Goal: Communication & Community: Answer question/provide support

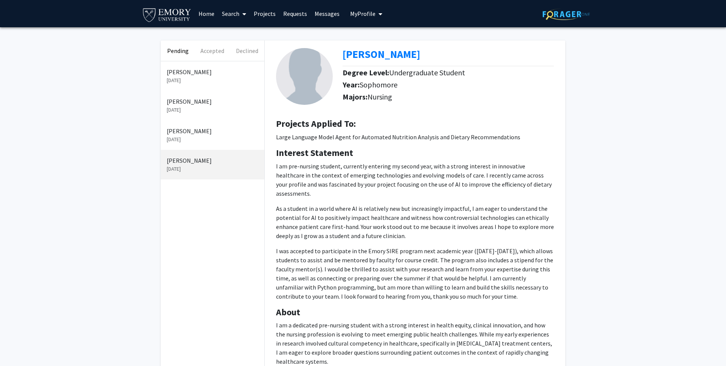
click at [207, 136] on p "[DATE]" at bounding box center [213, 139] width 92 height 8
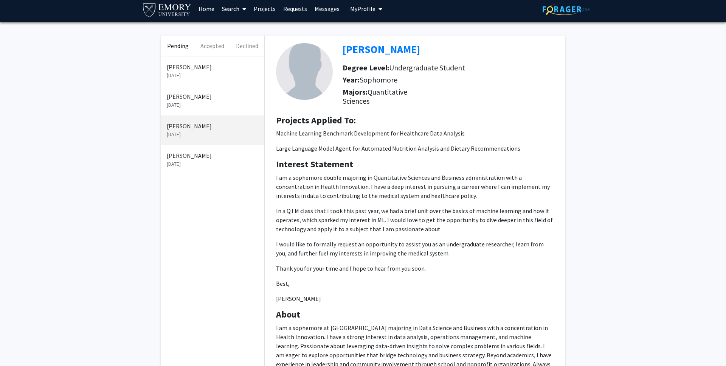
scroll to position [8, 0]
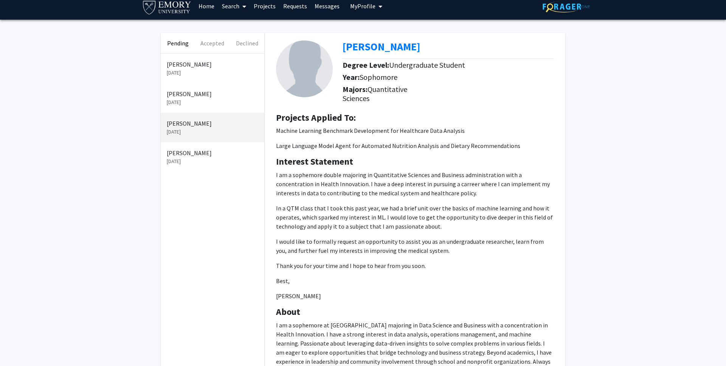
click at [213, 66] on p "[PERSON_NAME]" at bounding box center [213, 64] width 92 height 9
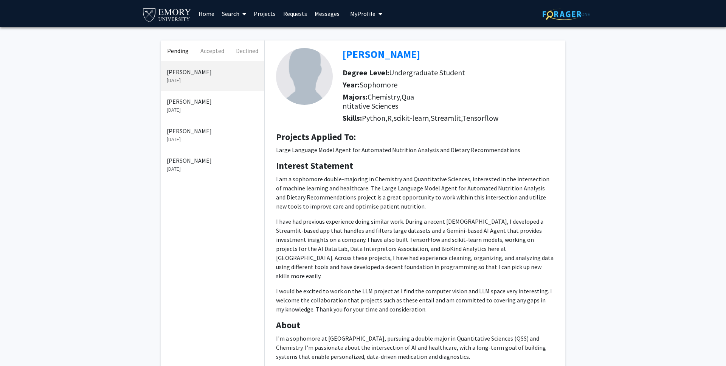
click at [231, 108] on p "[DATE]" at bounding box center [213, 110] width 92 height 8
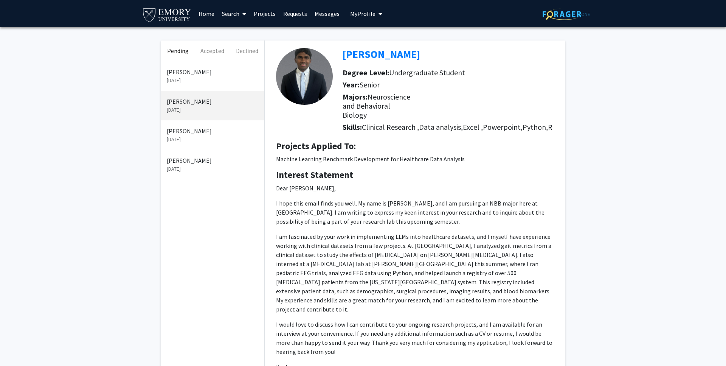
click at [227, 137] on p "[DATE]" at bounding box center [213, 139] width 92 height 8
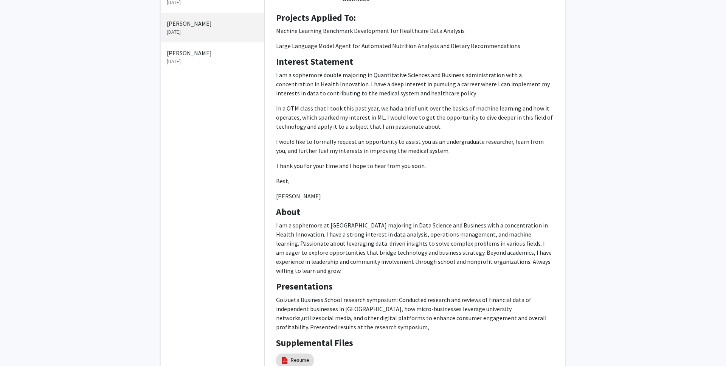
scroll to position [123, 0]
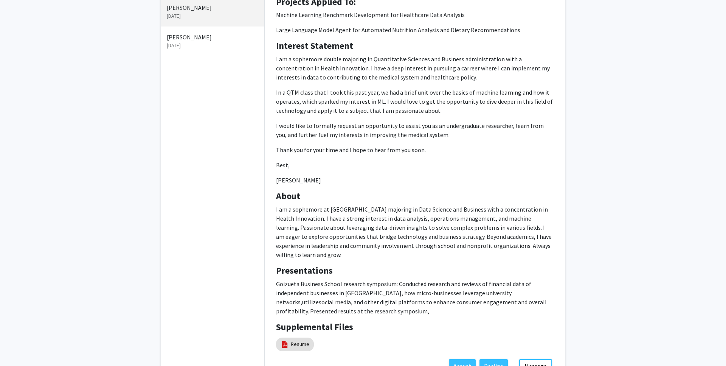
drag, startPoint x: 277, startPoint y: 209, endPoint x: 349, endPoint y: 261, distance: 89.2
click at [349, 261] on div "About I am a sophemore at [GEOGRAPHIC_DATA] majoring in Data Science and Busine…" at bounding box center [415, 228] width 289 height 75
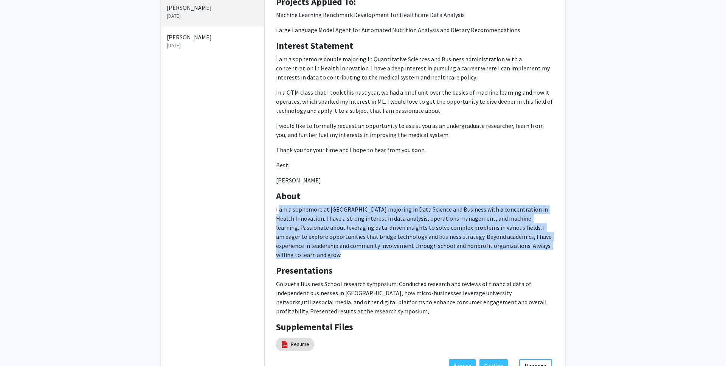
drag, startPoint x: 302, startPoint y: 254, endPoint x: 280, endPoint y: 208, distance: 50.6
click at [280, 208] on p "I am a sophemore at [GEOGRAPHIC_DATA] majoring in Data Science and Business wit…" at bounding box center [415, 232] width 278 height 54
click at [295, 227] on p "I am a sophemore at [GEOGRAPHIC_DATA] majoring in Data Science and Business wit…" at bounding box center [415, 232] width 278 height 54
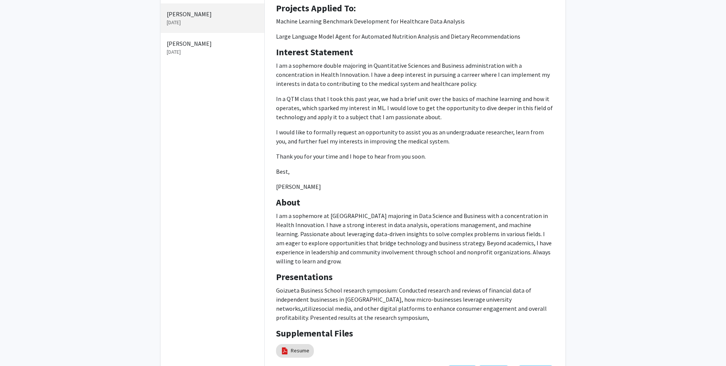
scroll to position [0, 0]
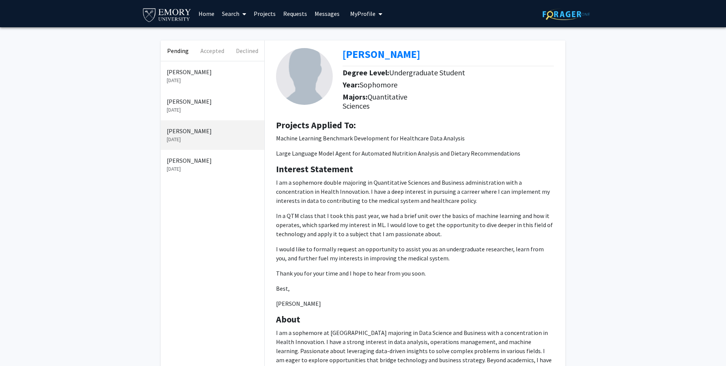
click at [217, 77] on p "[DATE]" at bounding box center [213, 80] width 92 height 8
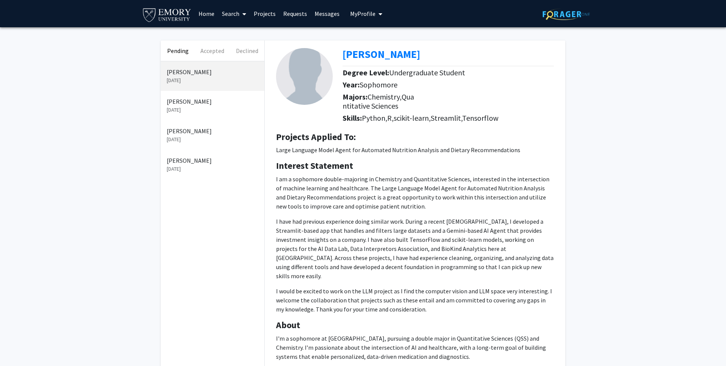
click at [226, 123] on div "[PERSON_NAME] [DATE]" at bounding box center [213, 135] width 104 height 30
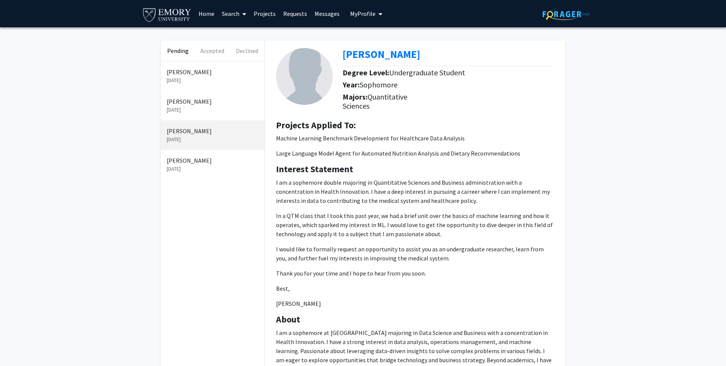
click at [226, 105] on p "[PERSON_NAME]" at bounding box center [213, 101] width 92 height 9
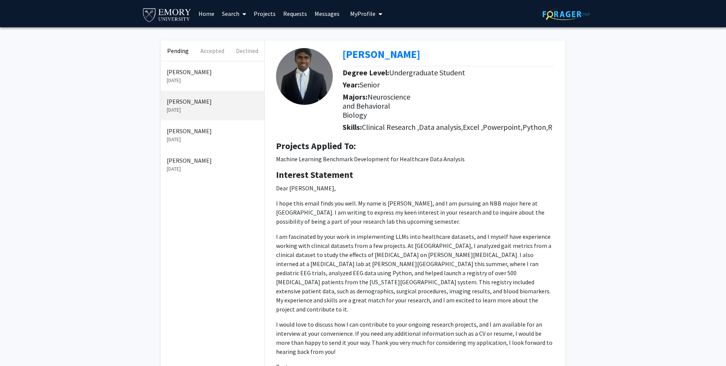
click at [201, 77] on p "[DATE]" at bounding box center [213, 80] width 92 height 8
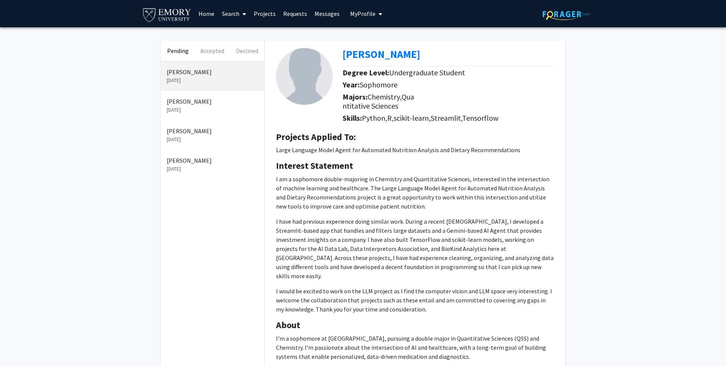
scroll to position [103, 0]
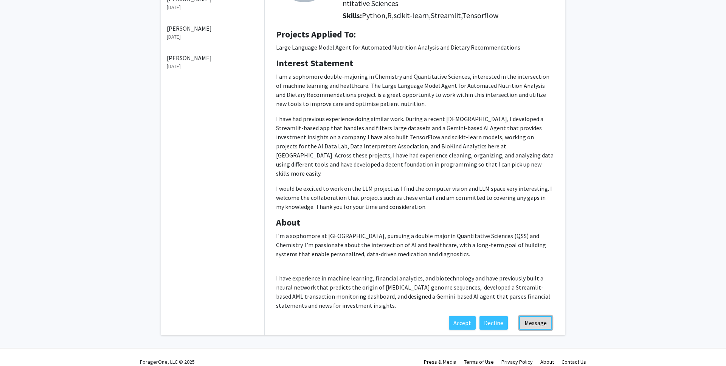
click at [538, 316] on button "Message" at bounding box center [536, 323] width 33 height 14
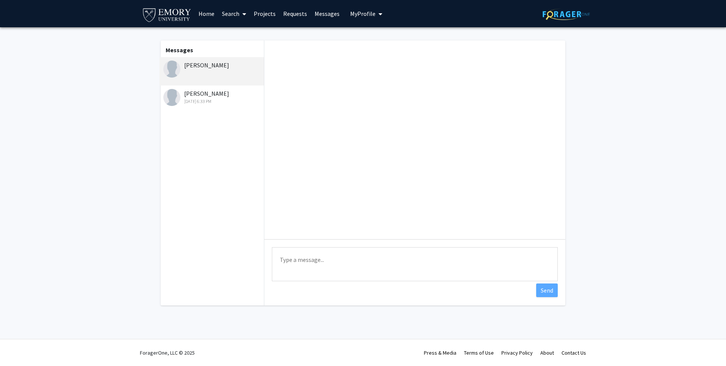
click at [337, 260] on textarea "Type a message" at bounding box center [415, 264] width 286 height 34
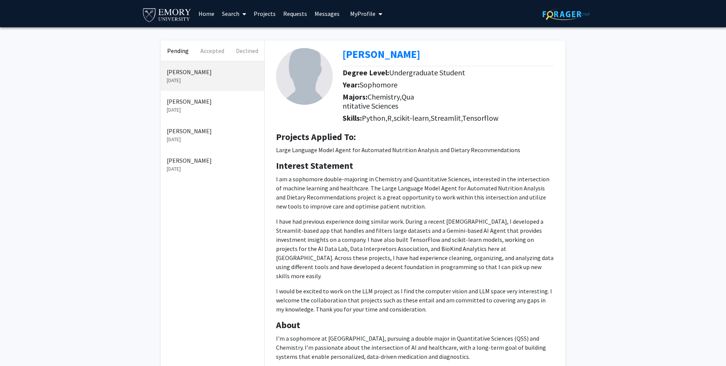
click at [323, 12] on link "Messages" at bounding box center [327, 13] width 33 height 26
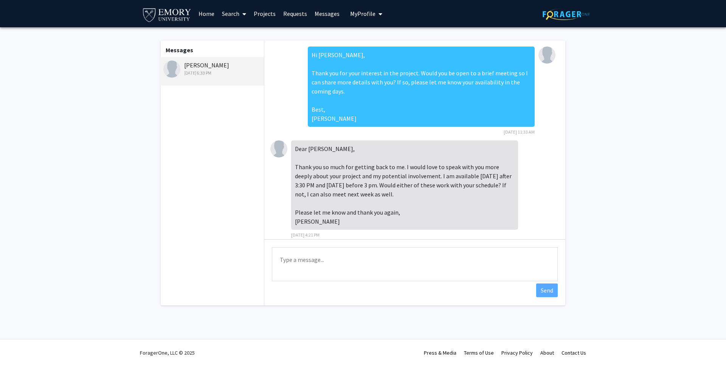
scroll to position [89, 0]
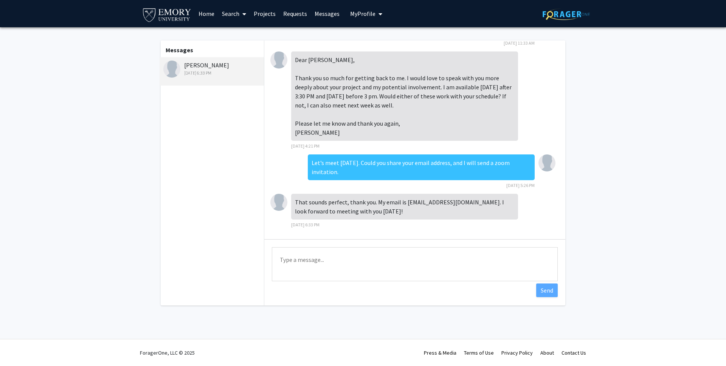
click at [322, 11] on link "Messages" at bounding box center [327, 13] width 33 height 26
click at [323, 13] on link "Messages" at bounding box center [327, 13] width 33 height 26
click at [562, 17] on img at bounding box center [566, 14] width 47 height 12
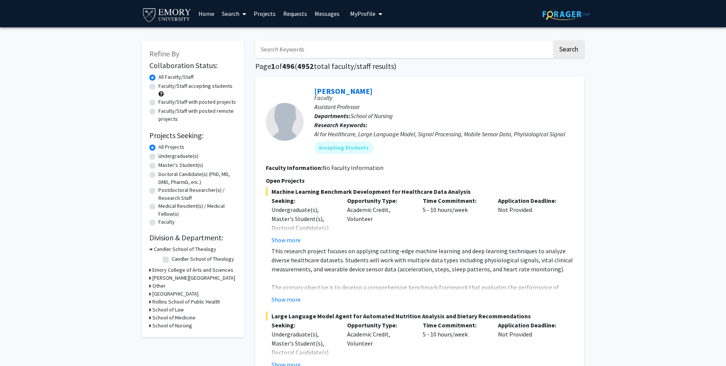
click at [367, 10] on span "My Profile" at bounding box center [362, 14] width 25 height 8
click at [307, 21] on link "Requests" at bounding box center [295, 13] width 31 height 26
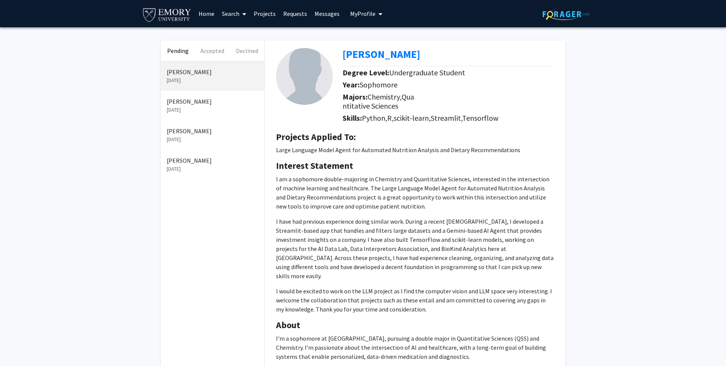
click at [216, 166] on p "[DATE]" at bounding box center [213, 169] width 92 height 8
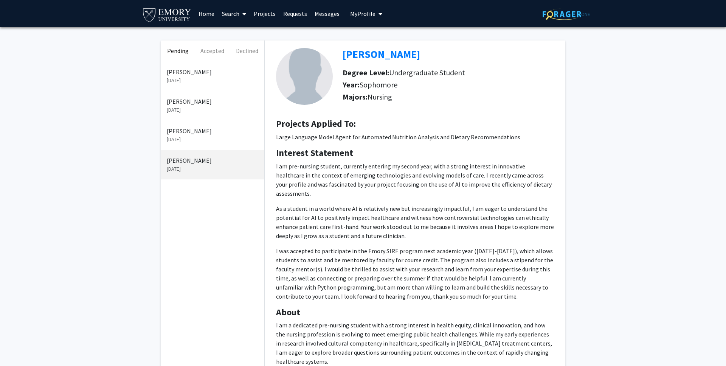
click at [220, 70] on p "[PERSON_NAME]" at bounding box center [213, 71] width 92 height 9
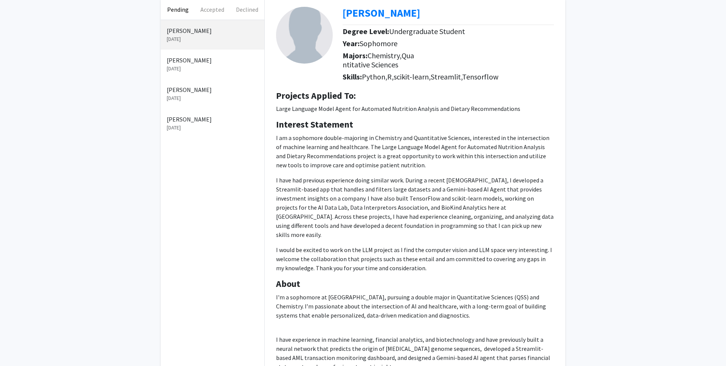
scroll to position [34, 0]
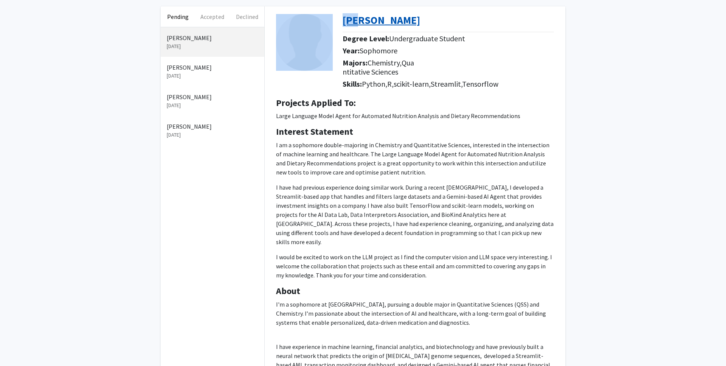
drag, startPoint x: 337, startPoint y: 19, endPoint x: 361, endPoint y: 20, distance: 23.8
click at [361, 20] on div "[PERSON_NAME] Degree Level: Undergraduate Student Year: Sophomore Majors: Chemi…" at bounding box center [415, 48] width 289 height 85
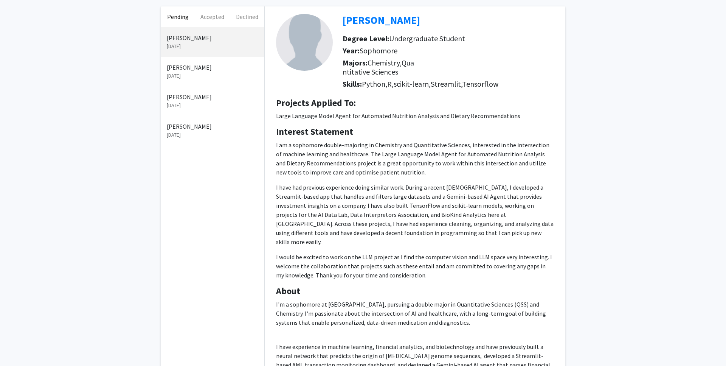
click at [406, 62] on h5 "Majors: Chemistry, Quantitative Sciences" at bounding box center [379, 67] width 72 height 18
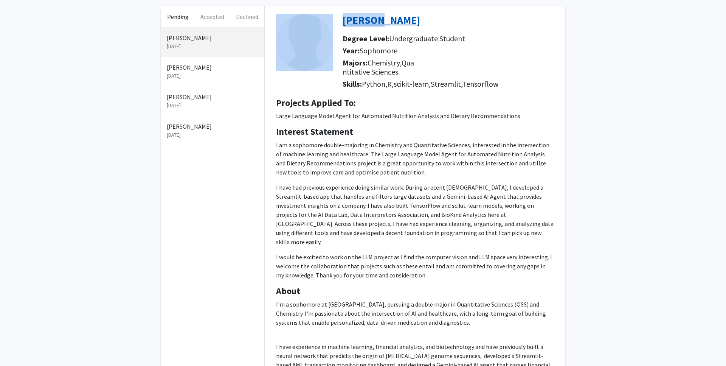
drag, startPoint x: 342, startPoint y: 16, endPoint x: 380, endPoint y: 22, distance: 38.2
click at [380, 22] on div "[PERSON_NAME] Degree Level: Undergraduate Student Year: Sophomore Majors: Chemi…" at bounding box center [415, 48] width 289 height 85
copy div "[PERSON_NAME]"
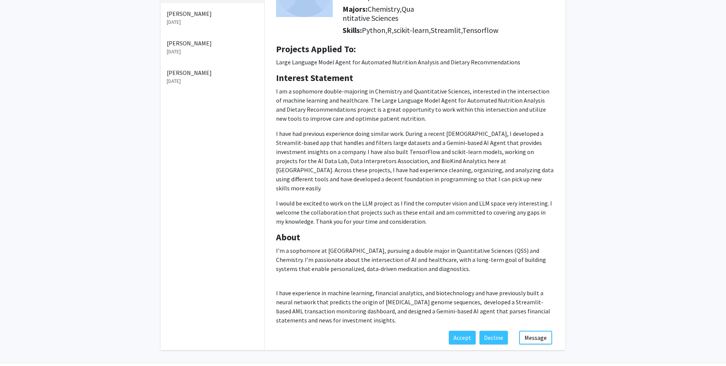
scroll to position [103, 0]
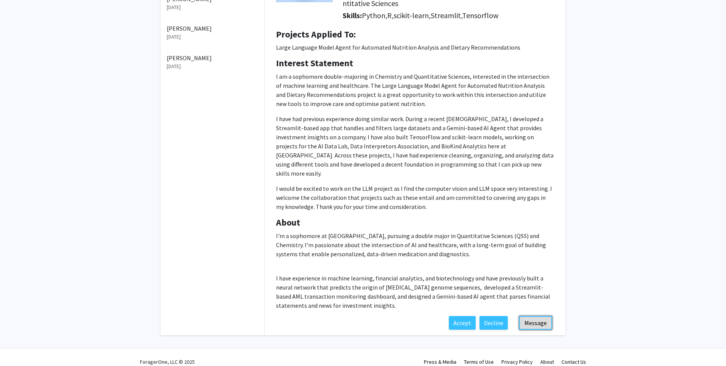
click at [541, 316] on button "Message" at bounding box center [536, 323] width 33 height 14
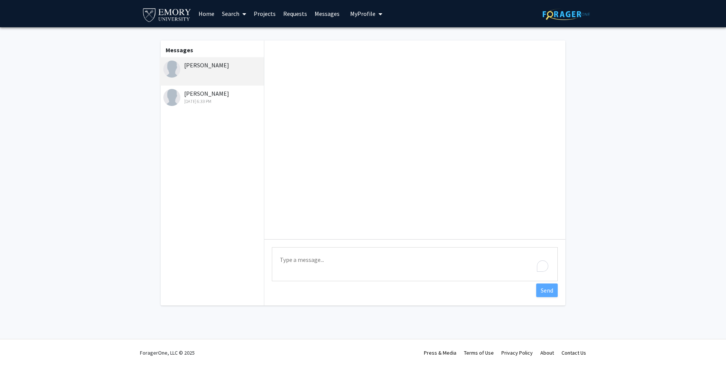
click at [432, 255] on textarea "Type a message" at bounding box center [415, 264] width 286 height 34
paste textarea "Profile Picture [PERSON_NAME]"
click at [280, 270] on textarea "Hi Profile Picture [PERSON_NAME]" at bounding box center [415, 264] width 286 height 34
click at [313, 259] on textarea "Hi [PERSON_NAME]" at bounding box center [415, 264] width 286 height 34
click at [398, 257] on textarea "Hi [PERSON_NAME], thank you very much for your interests." at bounding box center [415, 264] width 286 height 34
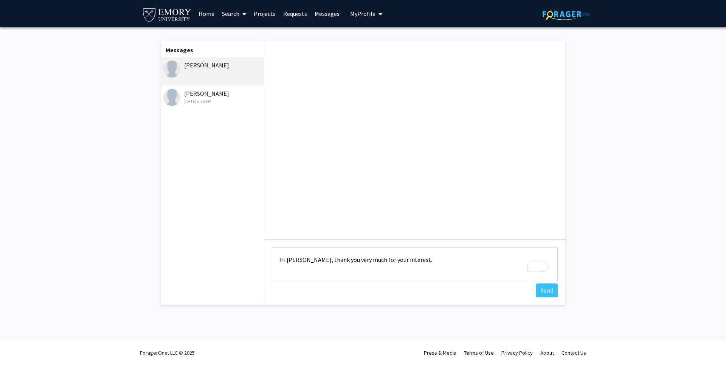
click at [414, 259] on textarea "Hi [PERSON_NAME], thank you very much for your interest." at bounding box center [415, 264] width 286 height 34
click at [498, 263] on textarea "Hi [PERSON_NAME], thank you very much for your interest. Would you like to have…" at bounding box center [415, 264] width 286 height 34
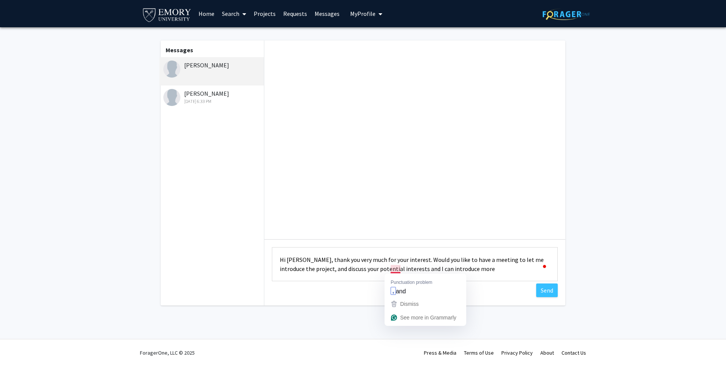
drag, startPoint x: 390, startPoint y: 270, endPoint x: 469, endPoint y: 274, distance: 78.4
click at [469, 274] on textarea "Hi [PERSON_NAME], thank you very much for your interest. Would you like to have…" at bounding box center [415, 264] width 286 height 34
paste textarea "for reaching out! Would you be available for a meeting? I'd be happy to give yo…"
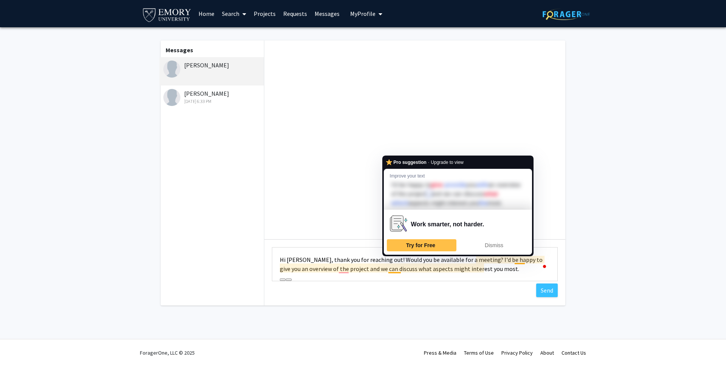
drag, startPoint x: 350, startPoint y: 270, endPoint x: 395, endPoint y: 271, distance: 44.3
click at [395, 271] on textarea "Hi [PERSON_NAME], thank you for reaching out! Would you be available for a meet…" at bounding box center [415, 264] width 286 height 34
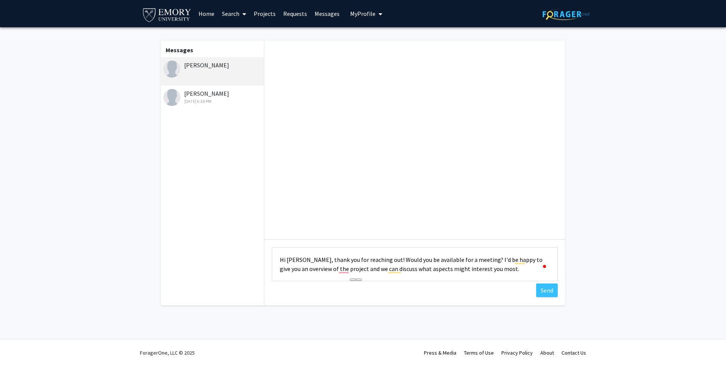
click at [301, 259] on textarea "Hi [PERSON_NAME], thank you for reaching out! Would you be available for a meet…" at bounding box center [415, 264] width 286 height 34
type textarea "Hi [PERSON_NAME], thank you for reaching out! Would you be available for a meet…"
click at [546, 294] on button "Send" at bounding box center [548, 290] width 22 height 14
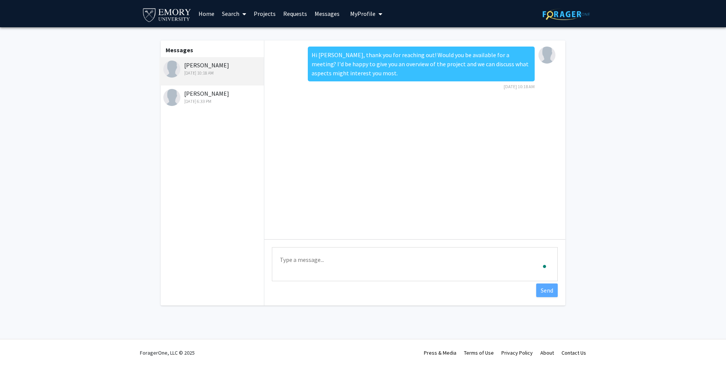
click at [418, 166] on div "Hi [PERSON_NAME], thank you for reaching out! Would you be available for a meet…" at bounding box center [414, 139] width 301 height 199
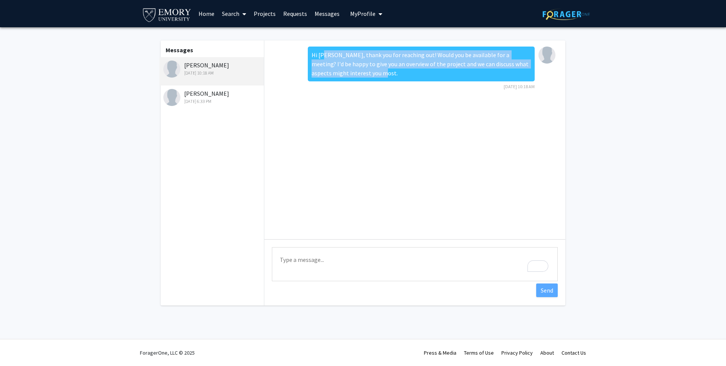
drag, startPoint x: 361, startPoint y: 78, endPoint x: 322, endPoint y: 51, distance: 46.9
click at [322, 51] on div "Hi [PERSON_NAME], thank you for reaching out! Would you be available for a meet…" at bounding box center [421, 64] width 227 height 35
click at [353, 71] on div "Hi [PERSON_NAME], thank you for reaching out! Would you be available for a meet…" at bounding box center [421, 64] width 227 height 35
drag, startPoint x: 358, startPoint y: 72, endPoint x: 313, endPoint y: 49, distance: 50.9
click at [313, 49] on div "Hi [PERSON_NAME], thank you for reaching out! Would you be available for a meet…" at bounding box center [421, 64] width 227 height 35
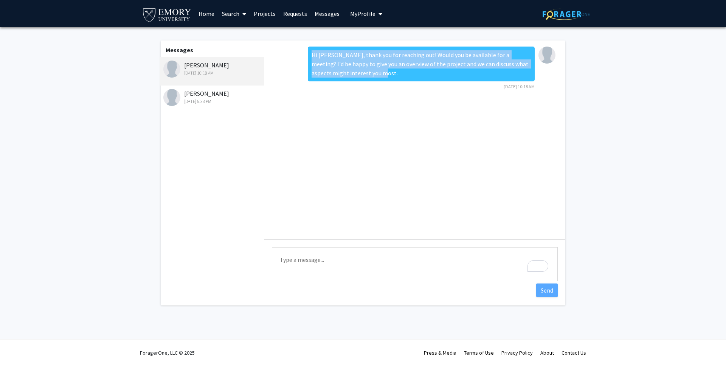
copy div "Hi [PERSON_NAME], thank you for reaching out! Would you be available for a meet…"
click at [284, 13] on link "Requests" at bounding box center [295, 13] width 31 height 26
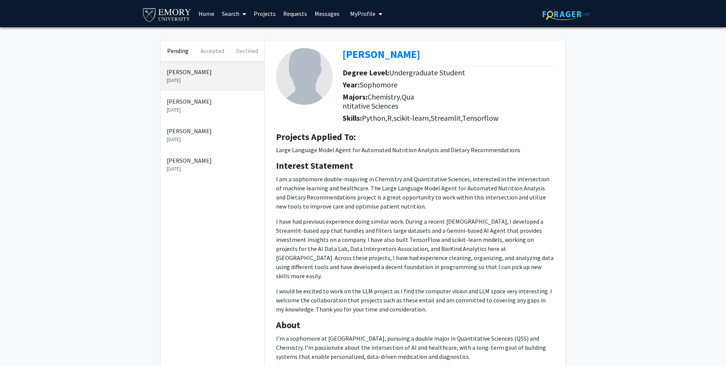
click at [202, 109] on p "[DATE]" at bounding box center [213, 110] width 92 height 8
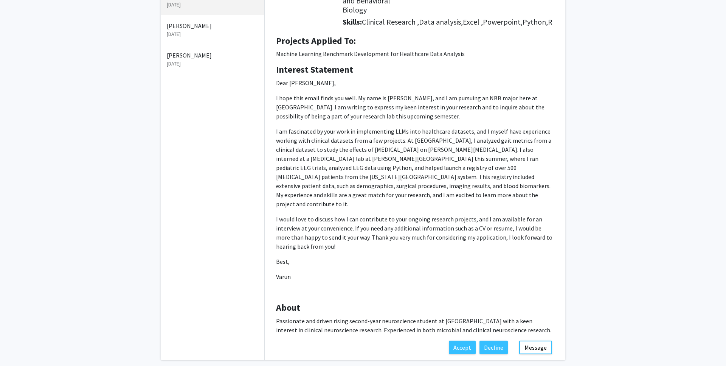
scroll to position [130, 0]
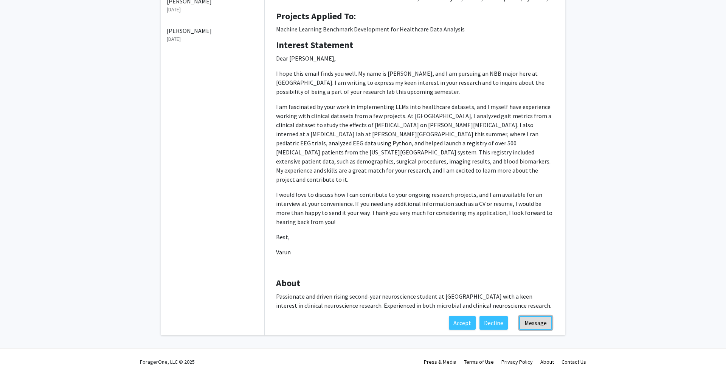
click at [531, 316] on button "Message" at bounding box center [536, 323] width 33 height 14
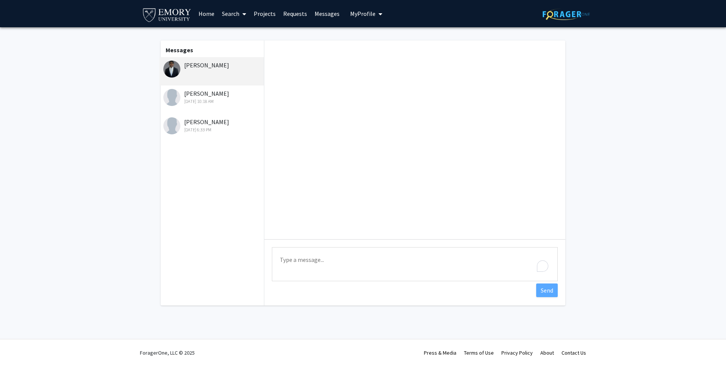
click at [332, 255] on textarea "Type a message" at bounding box center [415, 264] width 286 height 34
paste textarea "Hi [PERSON_NAME], thank you for reaching out! Would you be available for a meet…"
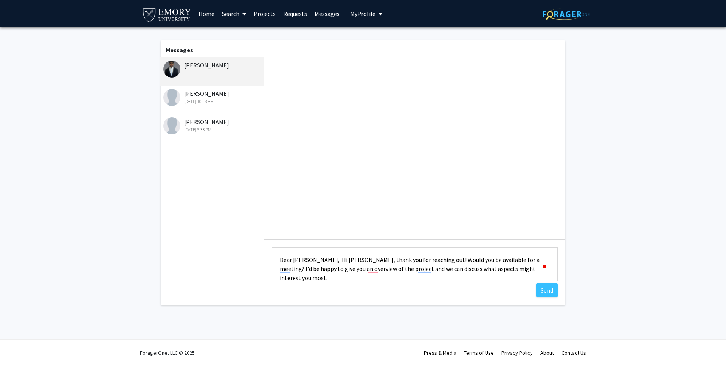
drag, startPoint x: 313, startPoint y: 259, endPoint x: 341, endPoint y: 261, distance: 28.1
click at [341, 261] on textarea "Dear [PERSON_NAME], Hi [PERSON_NAME], thank you for reaching out! Would you be …" at bounding box center [415, 264] width 286 height 34
click at [381, 260] on textarea "Dear [PERSON_NAME], thank you for reaching out! Would you be available for a me…" at bounding box center [415, 264] width 286 height 34
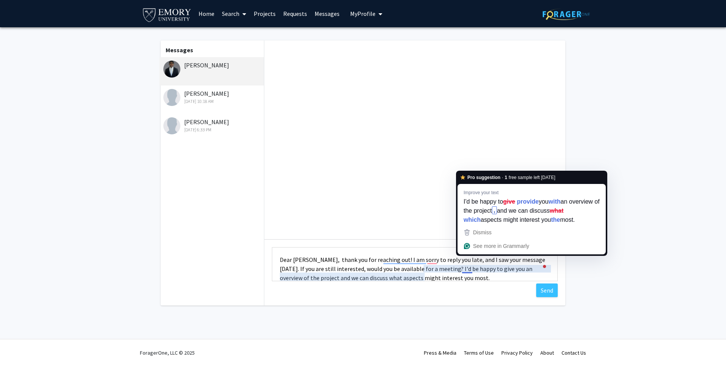
drag, startPoint x: 466, startPoint y: 268, endPoint x: 469, endPoint y: 271, distance: 4.1
click at [469, 271] on textarea "Dear [PERSON_NAME], thank you for reaching out! I am sorry to reply you late, a…" at bounding box center [415, 264] width 286 height 34
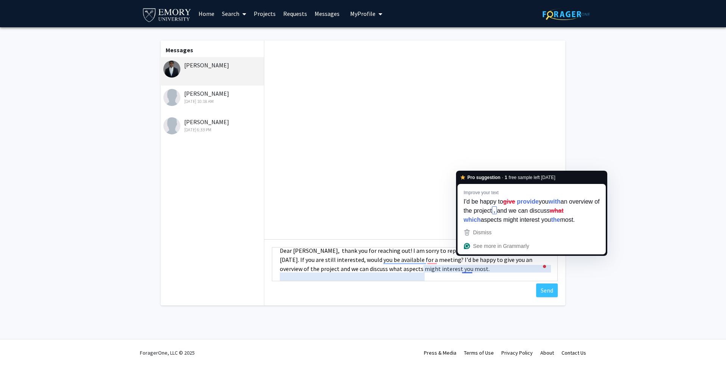
scroll to position [9, 0]
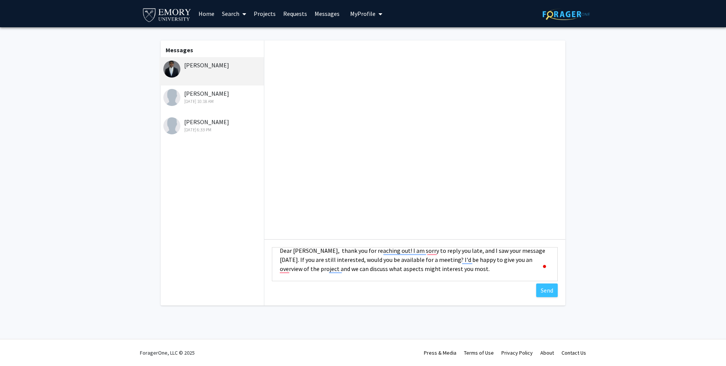
drag, startPoint x: 463, startPoint y: 268, endPoint x: 308, endPoint y: 270, distance: 154.8
click at [308, 270] on textarea "Dear [PERSON_NAME], thank you for reaching out! I am sorry to reply you late, a…" at bounding box center [415, 264] width 286 height 34
click at [358, 249] on textarea "Dear [PERSON_NAME], thank you for reaching out! I am sorry to reply you late, a…" at bounding box center [415, 264] width 286 height 34
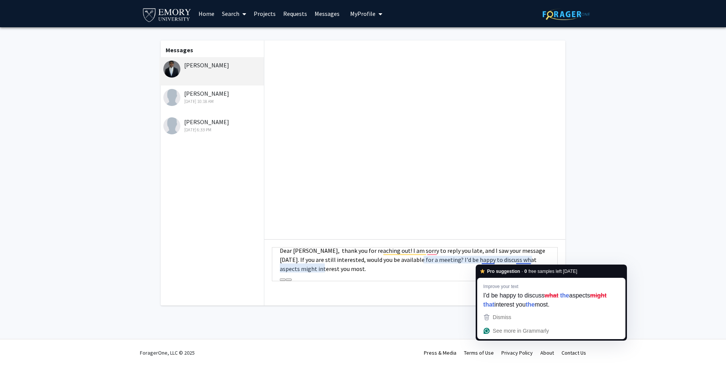
drag, startPoint x: 278, startPoint y: 252, endPoint x: 481, endPoint y: 260, distance: 203.0
click at [481, 260] on textarea "Dear [PERSON_NAME], thank you for reaching out! I am sorry to reply you late, a…" at bounding box center [415, 264] width 286 height 34
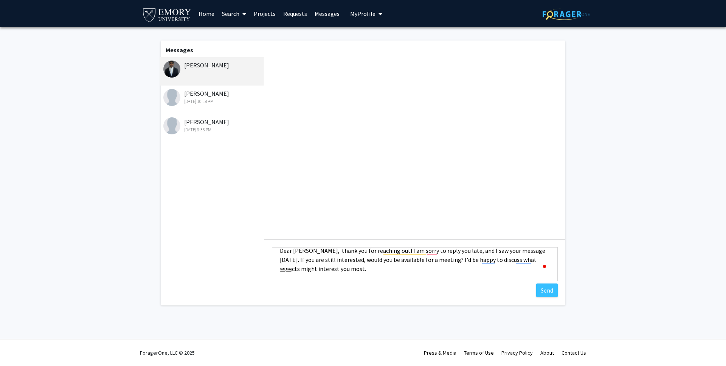
paste textarea "thank you for reaching out! I apologize for the delayed response—I just saw you…"
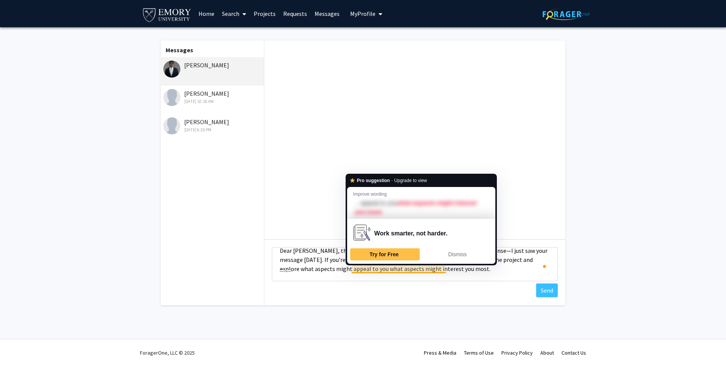
drag, startPoint x: 520, startPoint y: 259, endPoint x: 352, endPoint y: 267, distance: 167.8
click at [352, 267] on textarea "Dear [PERSON_NAME], thank you for reaching out! I apologize for the delayed res…" at bounding box center [415, 264] width 286 height 34
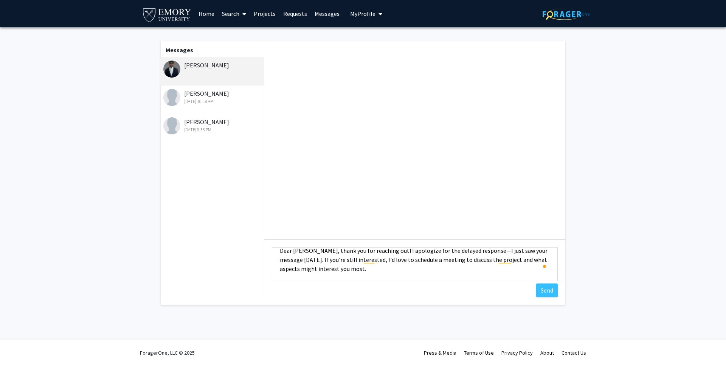
click at [363, 261] on textarea "Dear [PERSON_NAME], thank you for reaching out! I apologize for the delayed res…" at bounding box center [415, 264] width 286 height 34
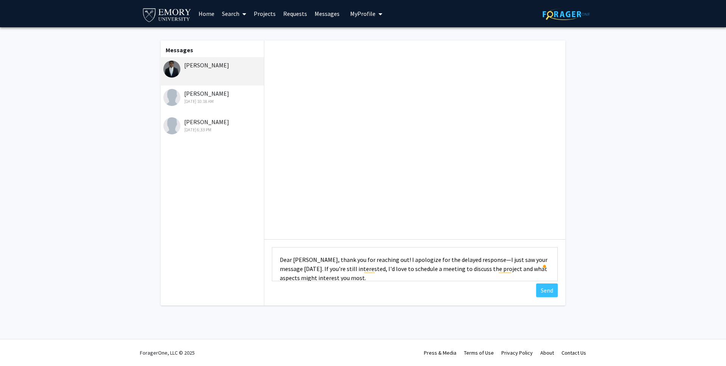
click at [281, 258] on textarea "Dear [PERSON_NAME], thank you for reaching out! I apologize for the delayed res…" at bounding box center [415, 264] width 286 height 34
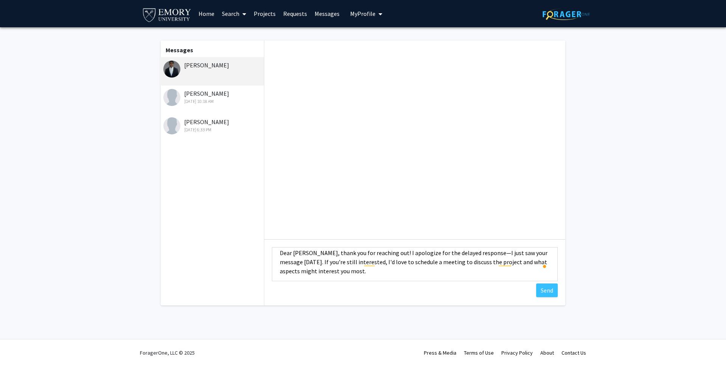
scroll to position [9, 0]
type textarea "Dear [PERSON_NAME], thank you for reaching out! I apologize for the delayed res…"
click at [547, 291] on button "Send" at bounding box center [548, 290] width 22 height 14
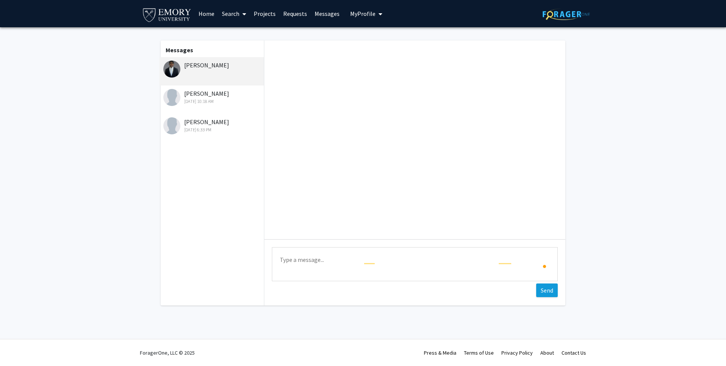
scroll to position [0, 0]
